Goal: Task Accomplishment & Management: Complete application form

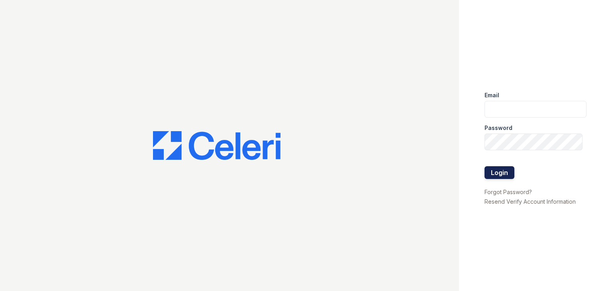
type input "[PERSON_NAME][EMAIL_ADDRESS][DOMAIN_NAME]"
click at [497, 172] on button "Login" at bounding box center [499, 172] width 30 height 13
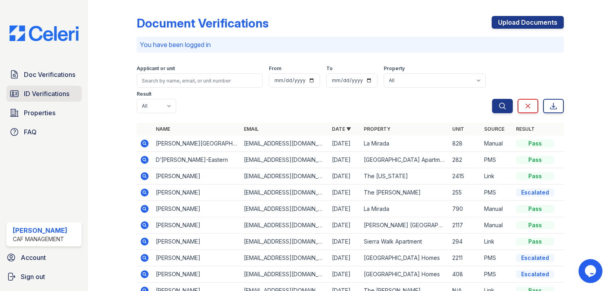
click at [65, 91] on span "ID Verifications" at bounding box center [46, 94] width 45 height 10
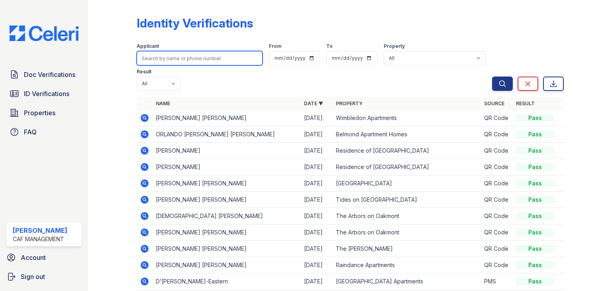
click at [192, 60] on input "search" at bounding box center [200, 58] width 126 height 14
type input "wil"
click at [492, 76] on button "Search" at bounding box center [502, 83] width 21 height 14
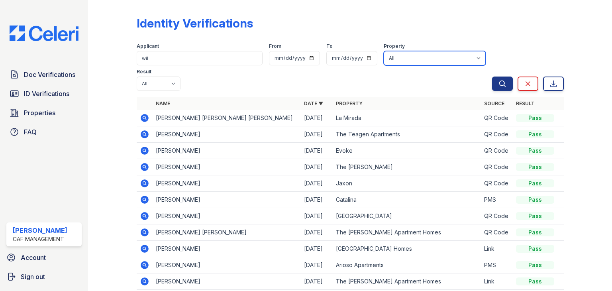
click at [396, 58] on select "All 2929 Wycliff 29 Fifty 4443 Ocean Drive Arioso Apartments Artisan Park Apart…" at bounding box center [435, 58] width 102 height 14
select select "4565"
click at [384, 51] on select "All 2929 Wycliff 29 Fifty 4443 Ocean Drive Arioso Apartments Artisan Park Apart…" at bounding box center [435, 58] width 102 height 14
click at [499, 84] on icon "submit" at bounding box center [502, 83] width 6 height 6
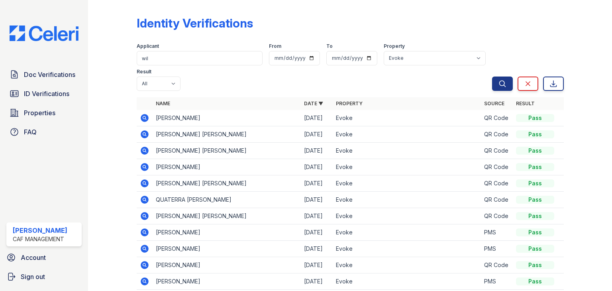
scroll to position [33, 0]
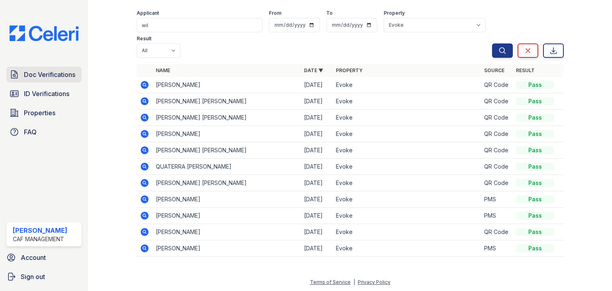
click at [60, 75] on span "Doc Verifications" at bounding box center [49, 75] width 51 height 10
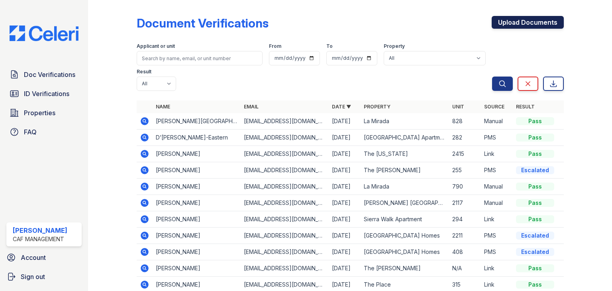
click at [502, 25] on link "Upload Documents" at bounding box center [527, 22] width 72 height 13
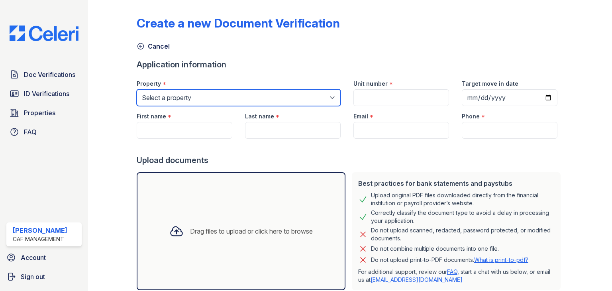
click at [263, 103] on select "Select a property 2929 Wycliff 29 Fifty 4443 Ocean Drive Arioso Apartments Arti…" at bounding box center [239, 97] width 204 height 17
select select "4565"
click at [137, 89] on select "Select a property 2929 Wycliff 29 Fifty 4443 Ocean Drive Arioso Apartments Arti…" at bounding box center [239, 97] width 204 height 17
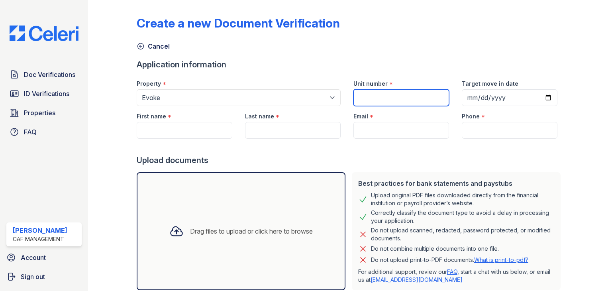
click at [366, 90] on input "Unit number" at bounding box center [401, 97] width 96 height 17
type input "1027"
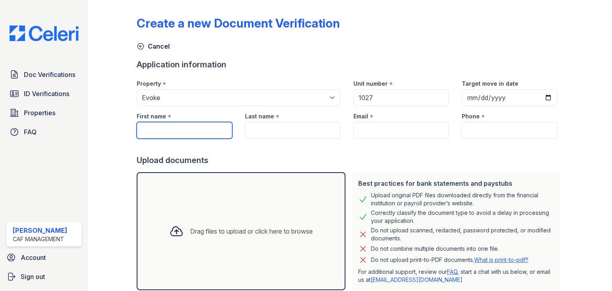
click at [148, 128] on input "First name" at bounding box center [185, 130] width 96 height 17
type input "Wilmer"
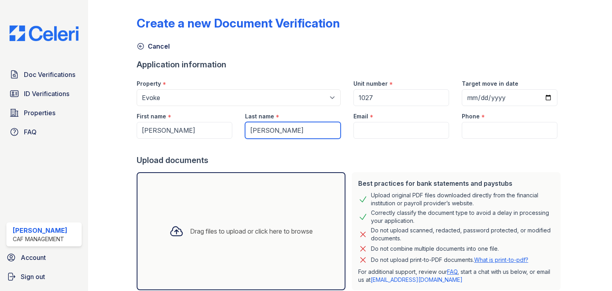
type input "Ramirez Castro"
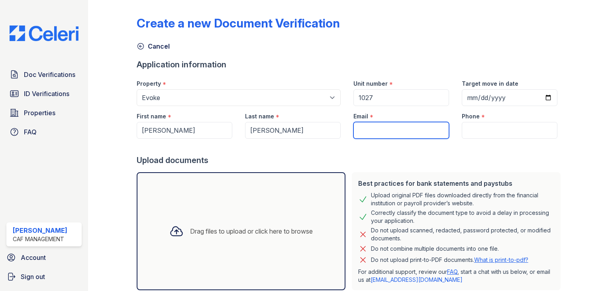
click at [371, 128] on input "Email" at bounding box center [401, 130] width 96 height 17
paste input "wilanuel@gmail.com"
type input "wilanuel@gmail.com"
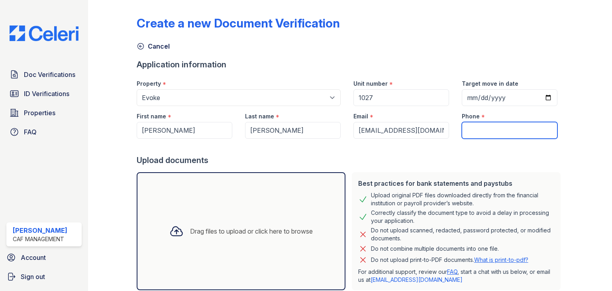
click at [500, 128] on input "Phone" at bounding box center [510, 130] width 96 height 17
paste input "(214) 524-3091"
type input "(214) 524-3091"
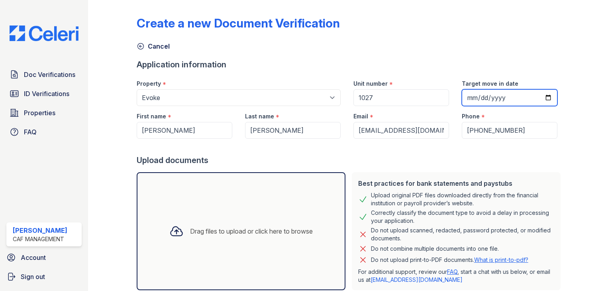
click at [541, 96] on input "Target move in date" at bounding box center [510, 97] width 96 height 17
type input "2025-11-08"
click at [276, 149] on div at bounding box center [350, 147] width 427 height 16
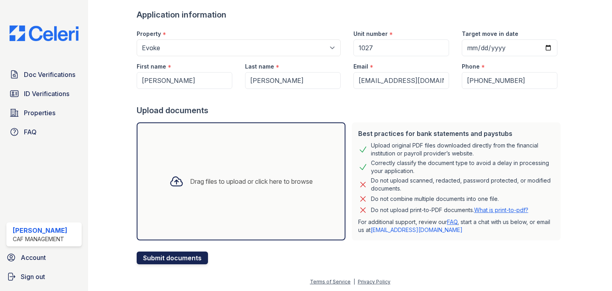
click at [175, 255] on button "Submit documents" at bounding box center [172, 257] width 71 height 13
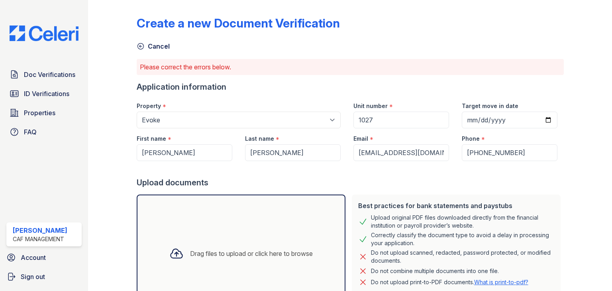
click at [248, 212] on div "Drag files to upload or click here to browse" at bounding box center [241, 253] width 209 height 118
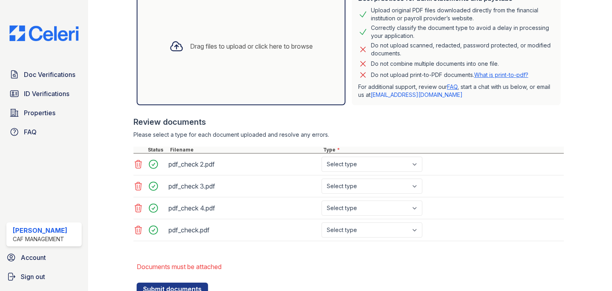
scroll to position [211, 0]
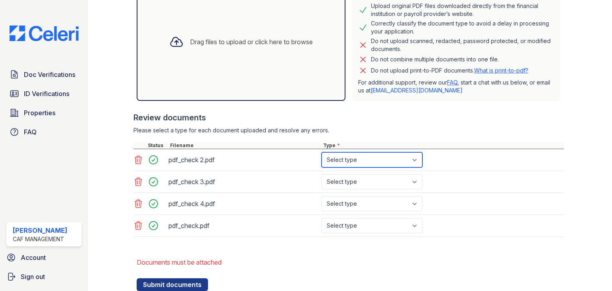
click at [360, 161] on select "Select type Paystub Bank Statement Offer Letter Tax Documents Benefit Award Let…" at bounding box center [371, 159] width 101 height 15
select select "paystub"
click at [321, 152] on select "Select type Paystub Bank Statement Offer Letter Tax Documents Benefit Award Let…" at bounding box center [371, 159] width 101 height 15
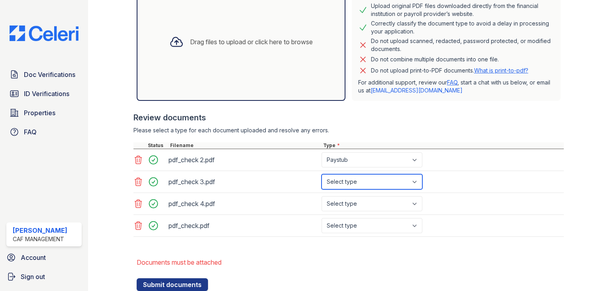
click at [362, 180] on select "Select type Paystub Bank Statement Offer Letter Tax Documents Benefit Award Let…" at bounding box center [371, 181] width 101 height 15
select select "paystub"
click at [321, 174] on select "Select type Paystub Bank Statement Offer Letter Tax Documents Benefit Award Let…" at bounding box center [371, 181] width 101 height 15
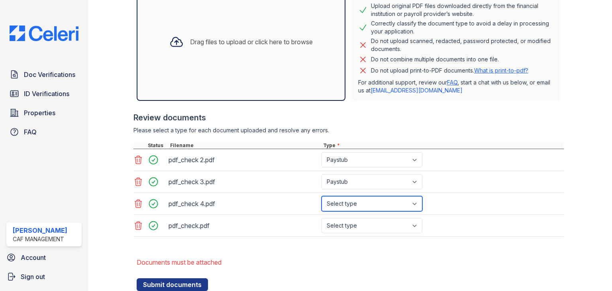
click at [362, 205] on select "Select type Paystub Bank Statement Offer Letter Tax Documents Benefit Award Let…" at bounding box center [371, 203] width 101 height 15
select select "paystub"
click at [321, 196] on select "Select type Paystub Bank Statement Offer Letter Tax Documents Benefit Award Let…" at bounding box center [371, 203] width 101 height 15
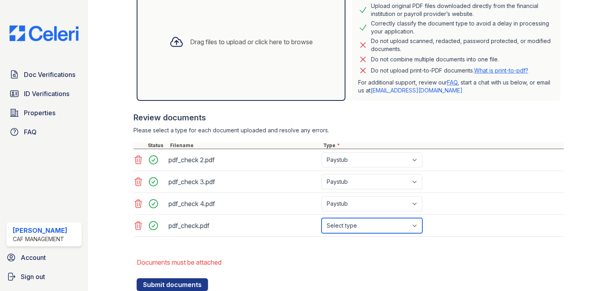
click at [366, 225] on select "Select type Paystub Bank Statement Offer Letter Tax Documents Benefit Award Let…" at bounding box center [371, 225] width 101 height 15
select select "paystub"
click at [321, 218] on select "Select type Paystub Bank Statement Offer Letter Tax Documents Benefit Award Let…" at bounding box center [371, 225] width 101 height 15
click at [302, 259] on li "Documents must be attached" at bounding box center [350, 262] width 427 height 16
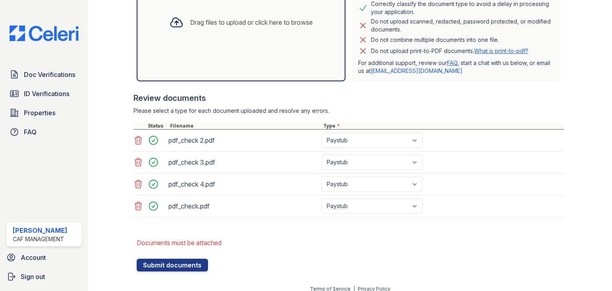
scroll to position [237, 0]
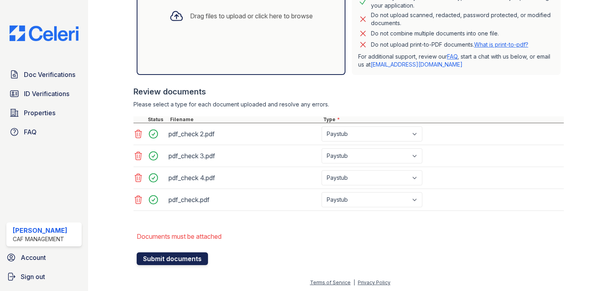
click at [191, 256] on button "Submit documents" at bounding box center [172, 258] width 71 height 13
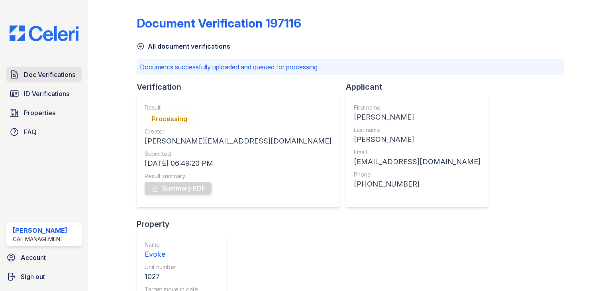
click at [51, 72] on span "Doc Verifications" at bounding box center [49, 75] width 51 height 10
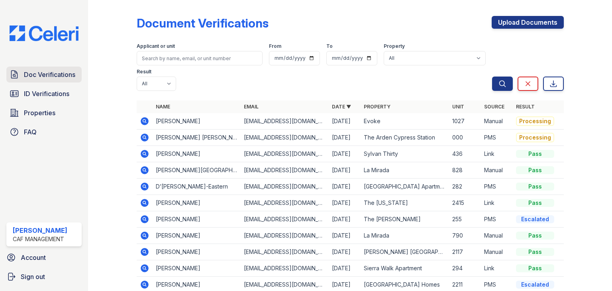
click at [51, 76] on span "Doc Verifications" at bounding box center [49, 75] width 51 height 10
